Goal: Communication & Community: Connect with others

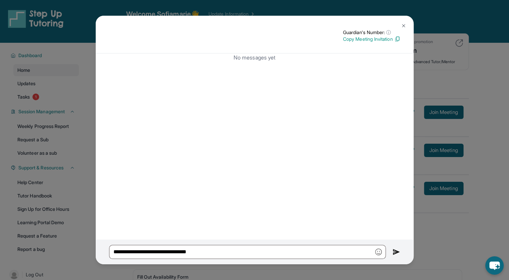
click at [396, 253] on img at bounding box center [396, 252] width 8 height 8
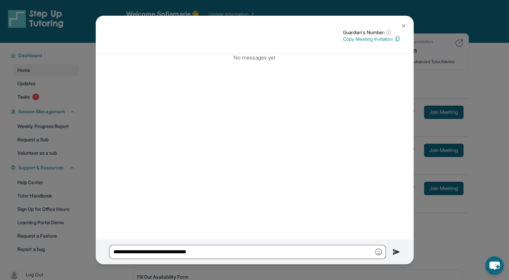
click at [400, 28] on button at bounding box center [403, 25] width 13 height 13
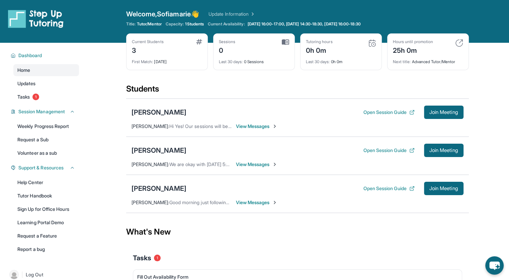
click at [267, 166] on span "View Messages" at bounding box center [257, 164] width 42 height 7
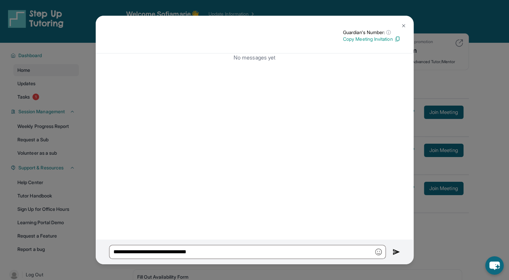
click at [393, 249] on img at bounding box center [396, 252] width 8 height 8
click at [403, 23] on img at bounding box center [403, 25] width 5 height 5
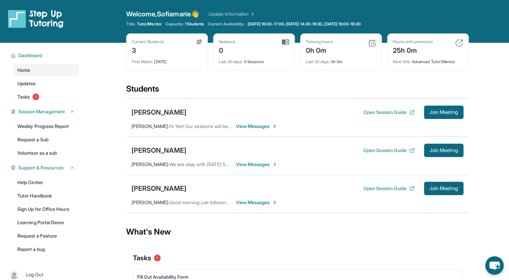
click at [253, 197] on div "[PERSON_NAME] Open Session Guide Join Meeting [PERSON_NAME] : Good morning just…" at bounding box center [297, 194] width 343 height 38
click at [253, 199] on span "View Messages" at bounding box center [257, 202] width 42 height 7
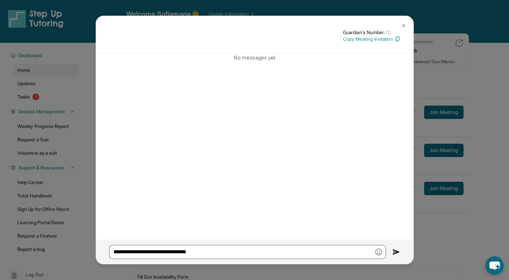
click at [405, 25] on img at bounding box center [403, 25] width 5 height 5
